Goal: Navigation & Orientation: Find specific page/section

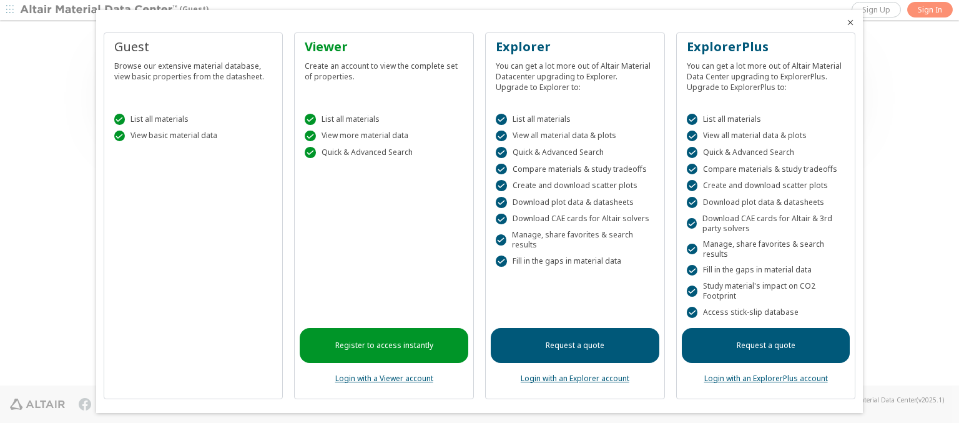
click at [845, 22] on icon "Close" at bounding box center [850, 22] width 10 height 10
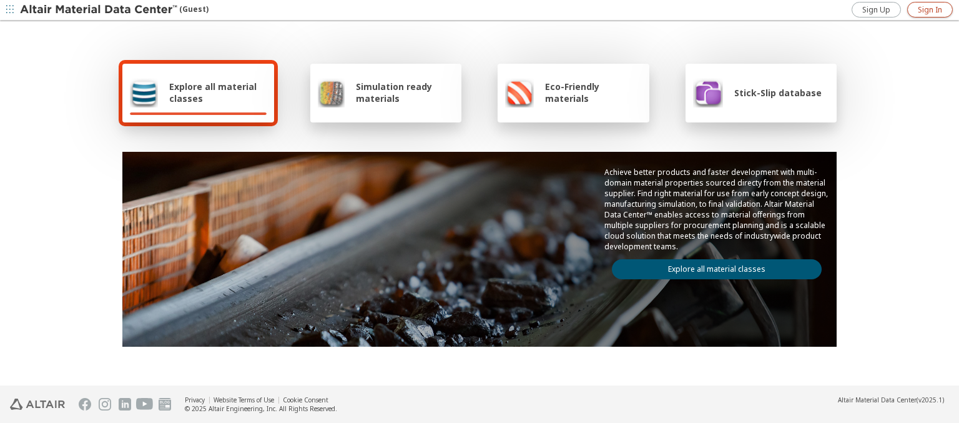
click at [929, 9] on span "Sign In" at bounding box center [929, 10] width 24 height 10
click at [99, 10] on img at bounding box center [99, 10] width 159 height 12
click at [213, 92] on span "Explore all material classes" at bounding box center [217, 93] width 97 height 24
click at [712, 266] on link "Explore all material classes" at bounding box center [717, 269] width 210 height 20
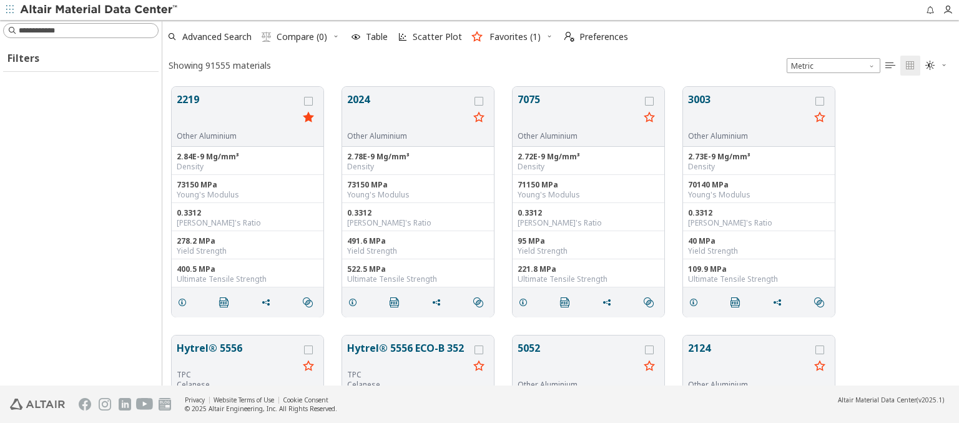
scroll to position [10, 10]
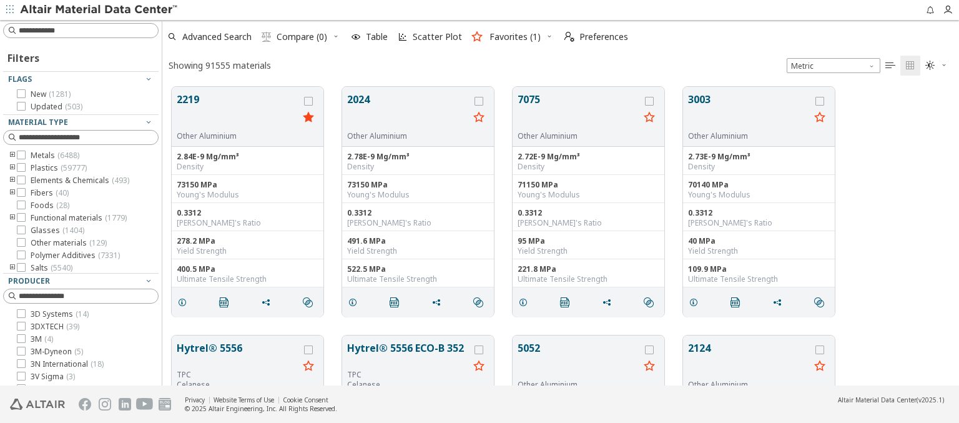
type input "****"
click at [99, 10] on img at bounding box center [99, 10] width 159 height 12
